Goal: Task Accomplishment & Management: Use online tool/utility

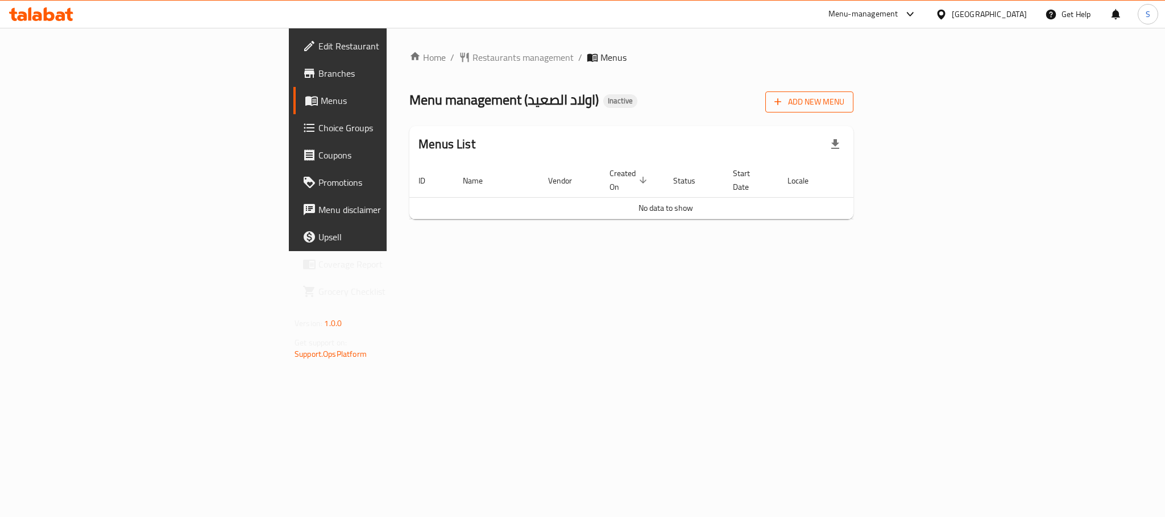
click at [844, 107] on span "Add New Menu" at bounding box center [809, 102] width 70 height 14
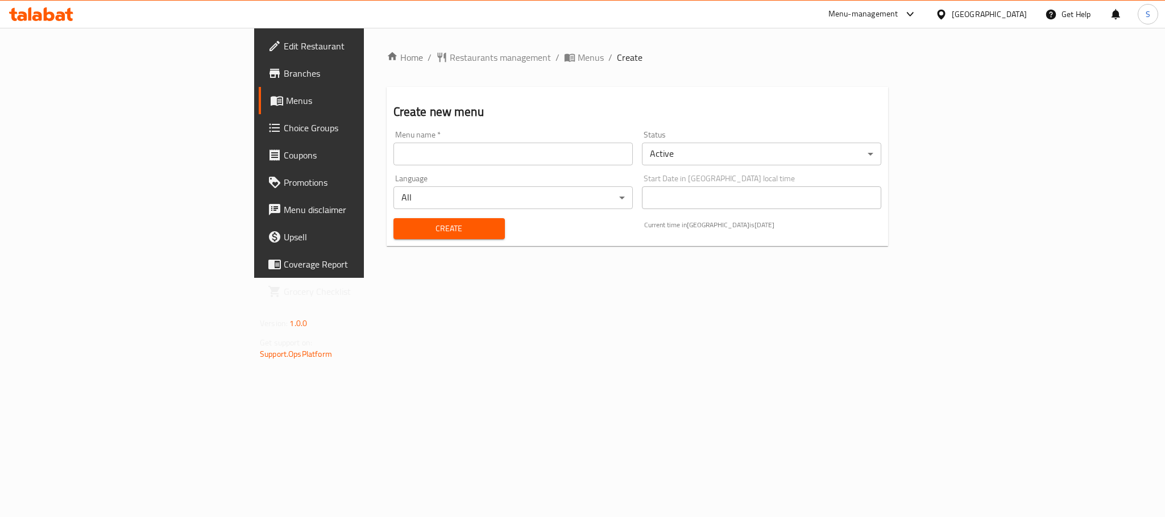
drag, startPoint x: 546, startPoint y: 163, endPoint x: 541, endPoint y: 164, distance: 5.8
click at [546, 163] on input "text" at bounding box center [512, 154] width 239 height 23
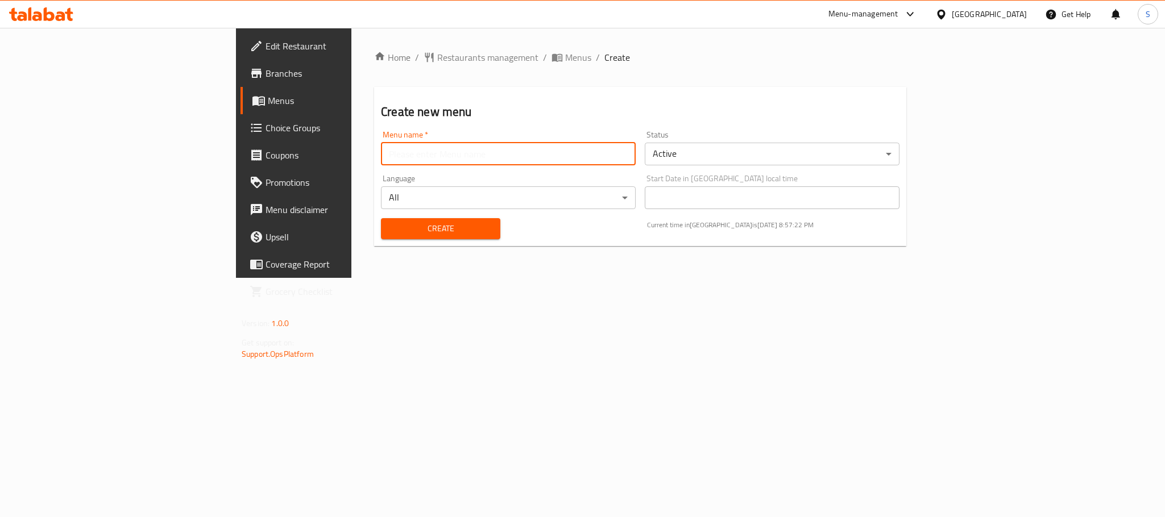
type input "New Menu"
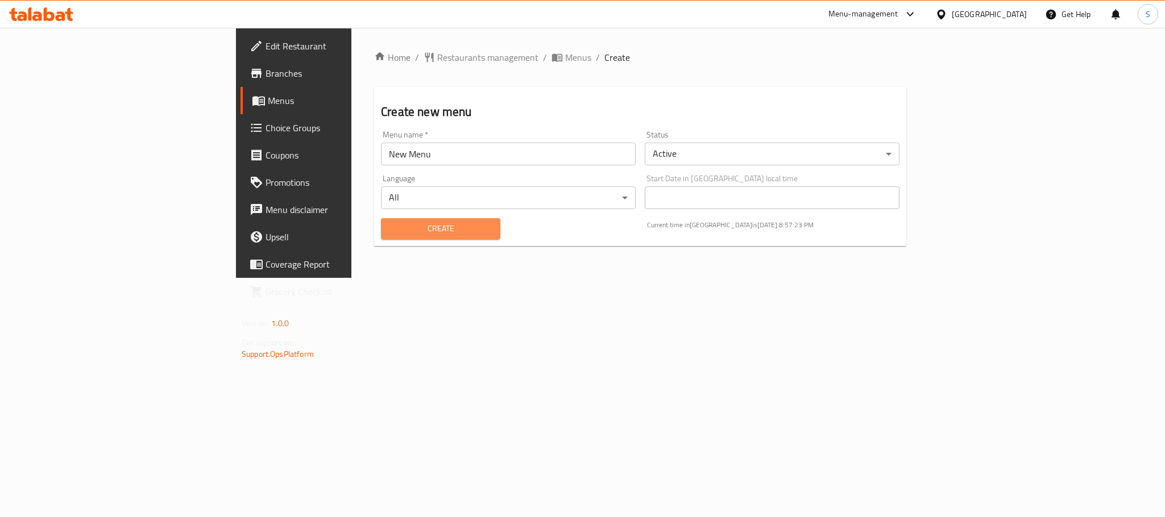
click at [381, 236] on button "Create" at bounding box center [440, 228] width 119 height 21
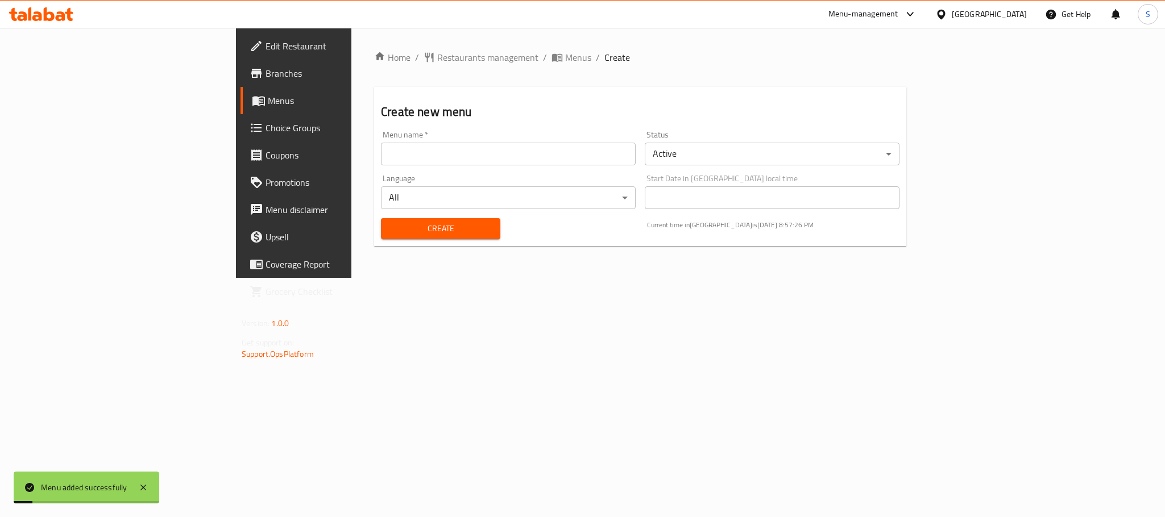
click at [606, 115] on h2 "Create new menu" at bounding box center [640, 111] width 518 height 17
click at [565, 58] on span "Menus" at bounding box center [578, 58] width 26 height 14
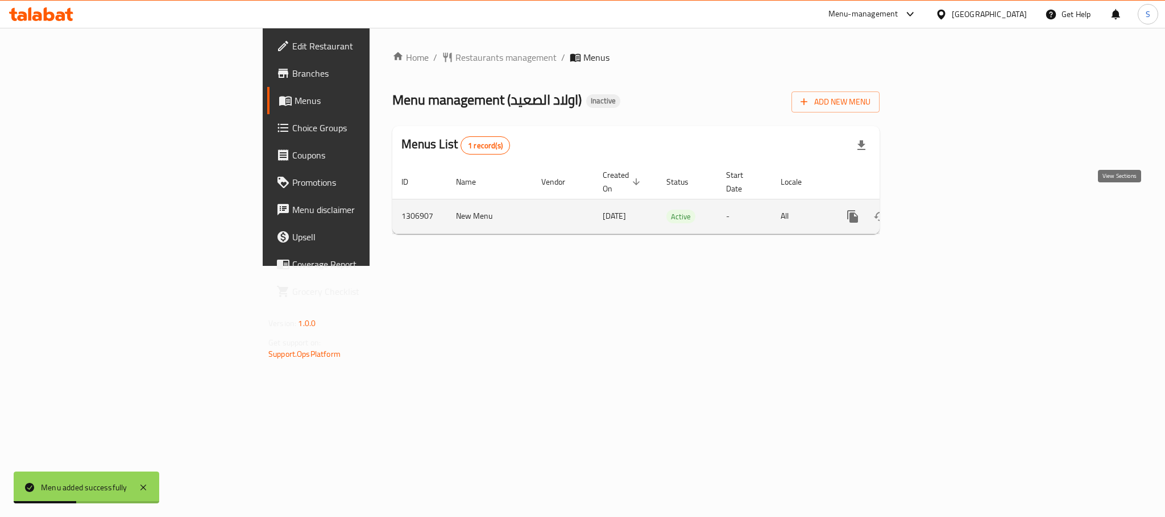
click at [941, 210] on icon "enhanced table" at bounding box center [935, 217] width 14 height 14
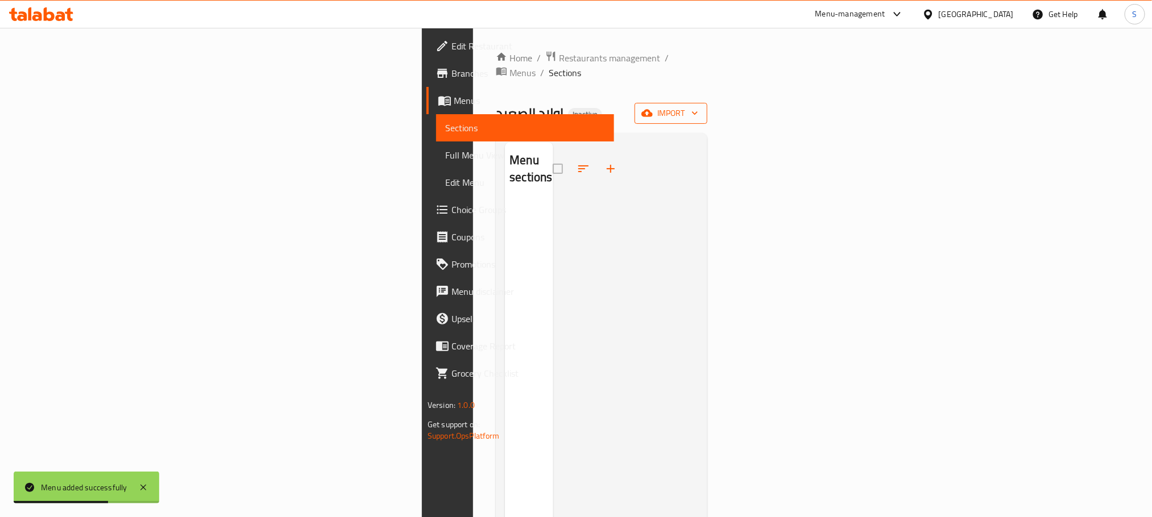
click at [653, 107] on icon "button" at bounding box center [646, 112] width 11 height 11
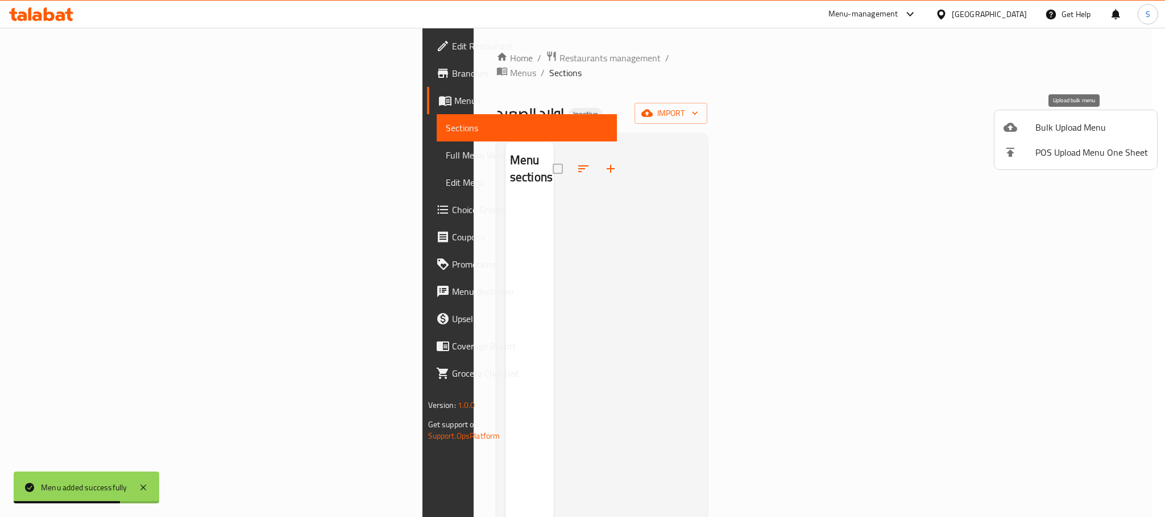
click at [1037, 128] on span "Bulk Upload Menu" at bounding box center [1091, 128] width 113 height 14
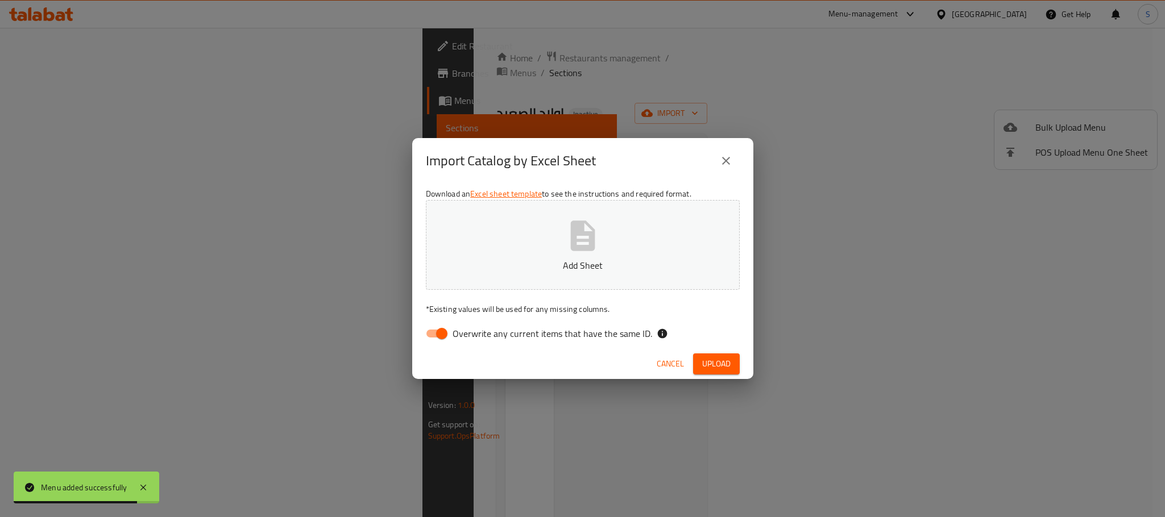
click at [424, 335] on input "Overwrite any current items that have the same ID." at bounding box center [441, 334] width 65 height 22
checkbox input "false"
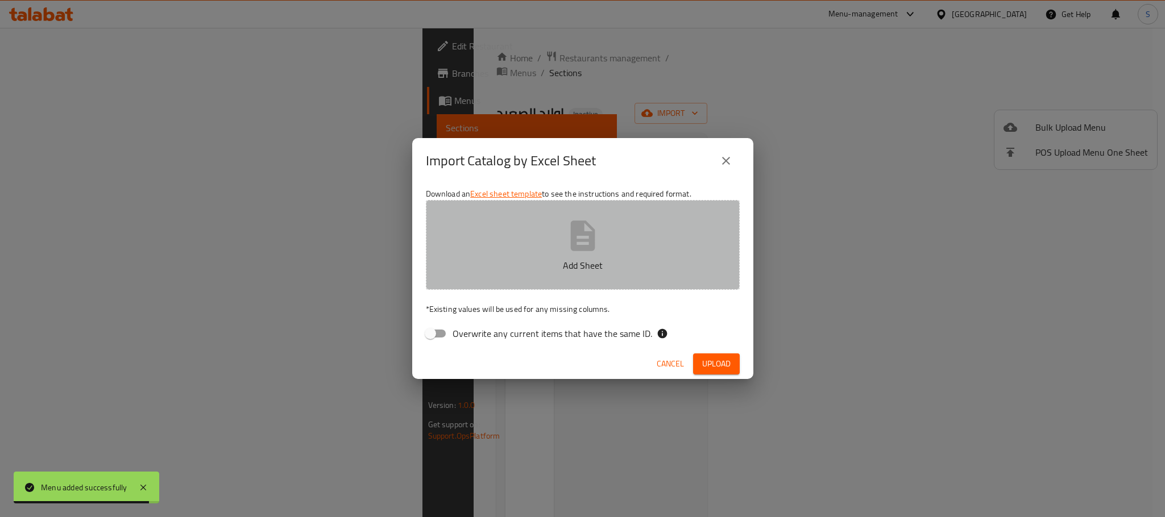
click at [570, 255] on button "Add Sheet" at bounding box center [583, 245] width 314 height 90
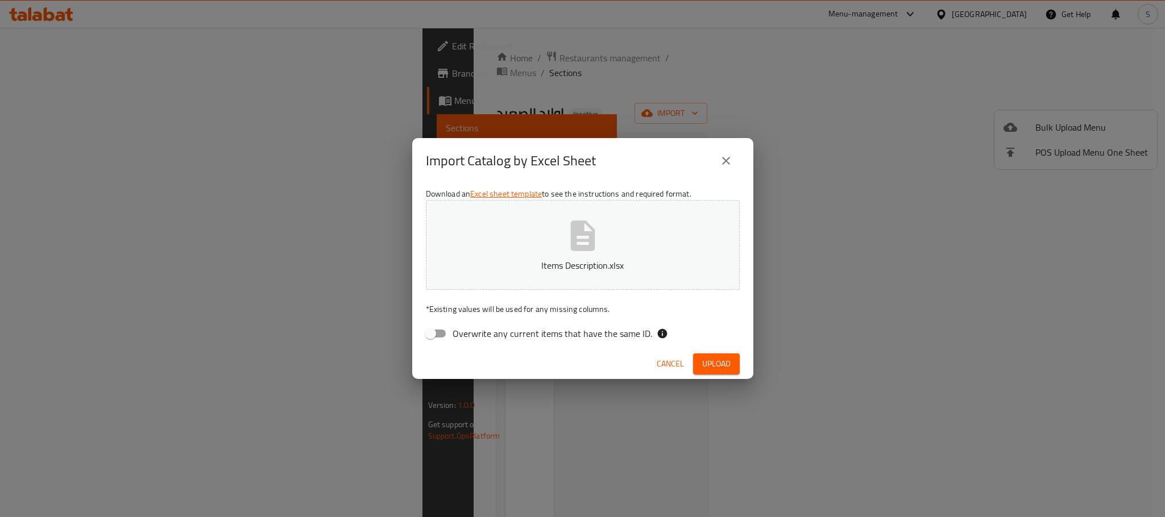
click at [711, 362] on span "Upload" at bounding box center [716, 364] width 28 height 14
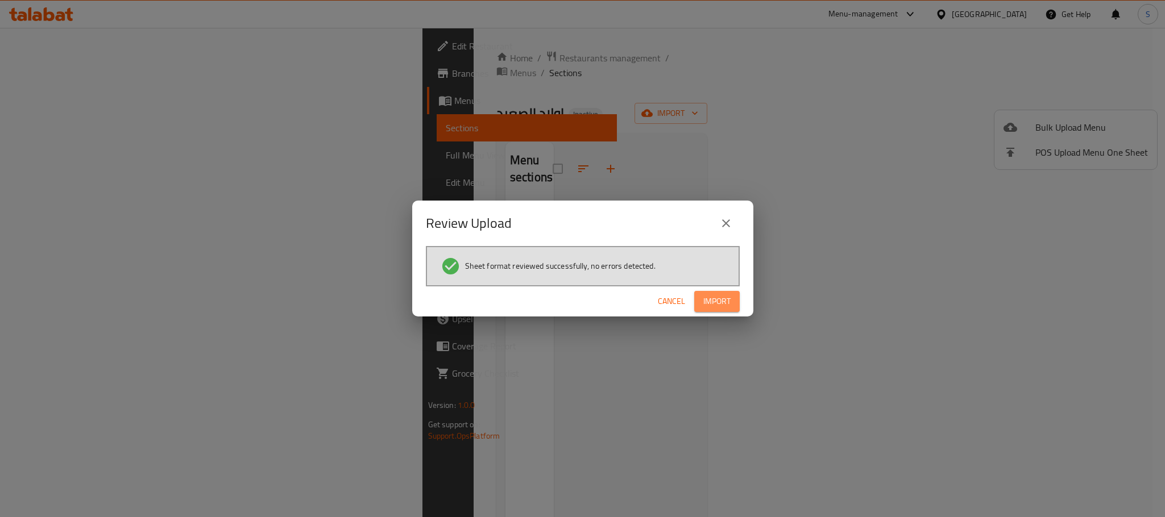
click at [713, 300] on span "Import" at bounding box center [716, 301] width 27 height 14
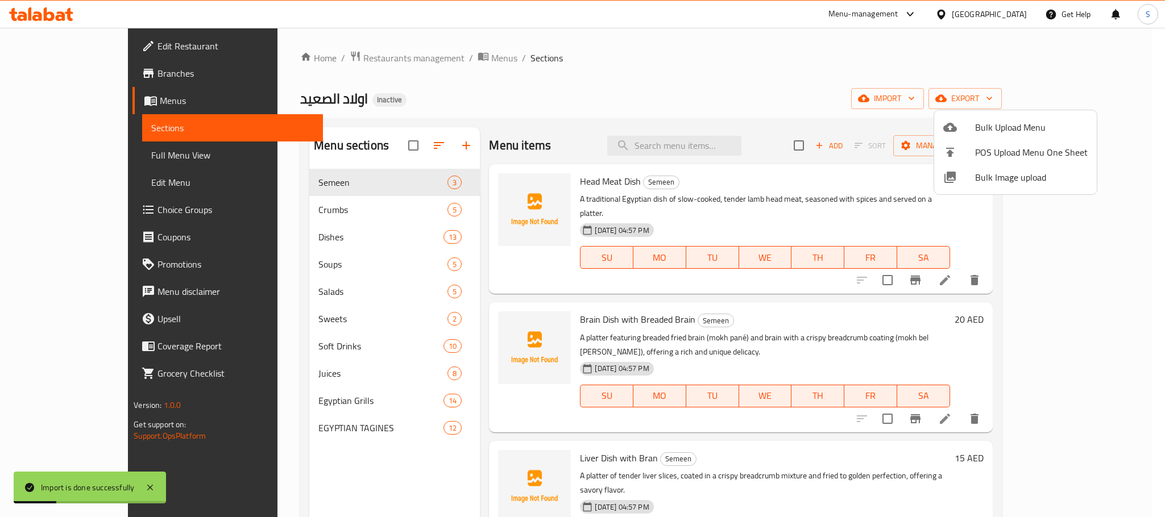
click at [606, 69] on div at bounding box center [582, 258] width 1165 height 517
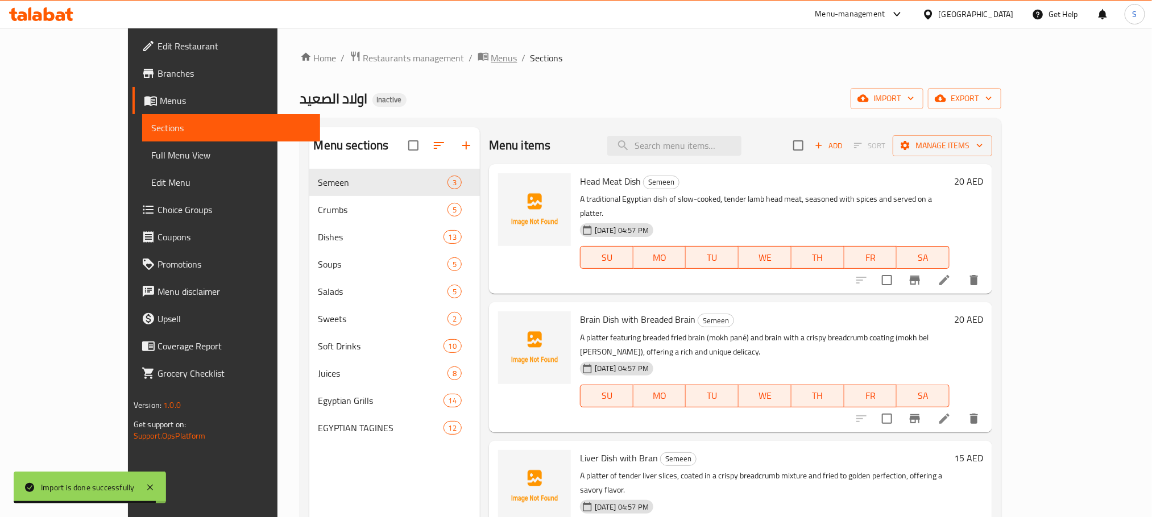
click at [491, 60] on span "Menus" at bounding box center [504, 58] width 26 height 14
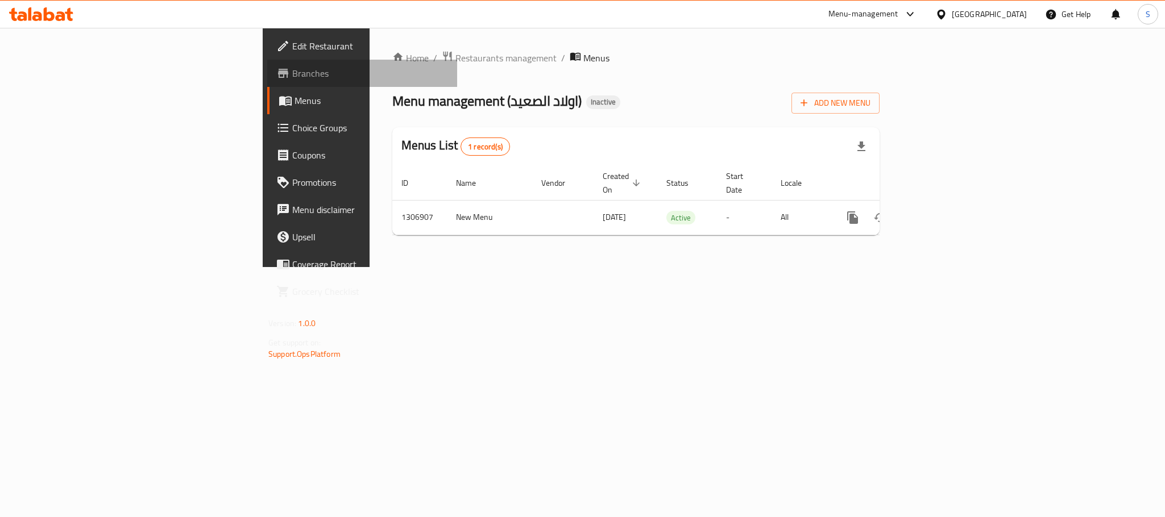
click at [267, 82] on link "Branches" at bounding box center [362, 73] width 190 height 27
